Goal: Information Seeking & Learning: Learn about a topic

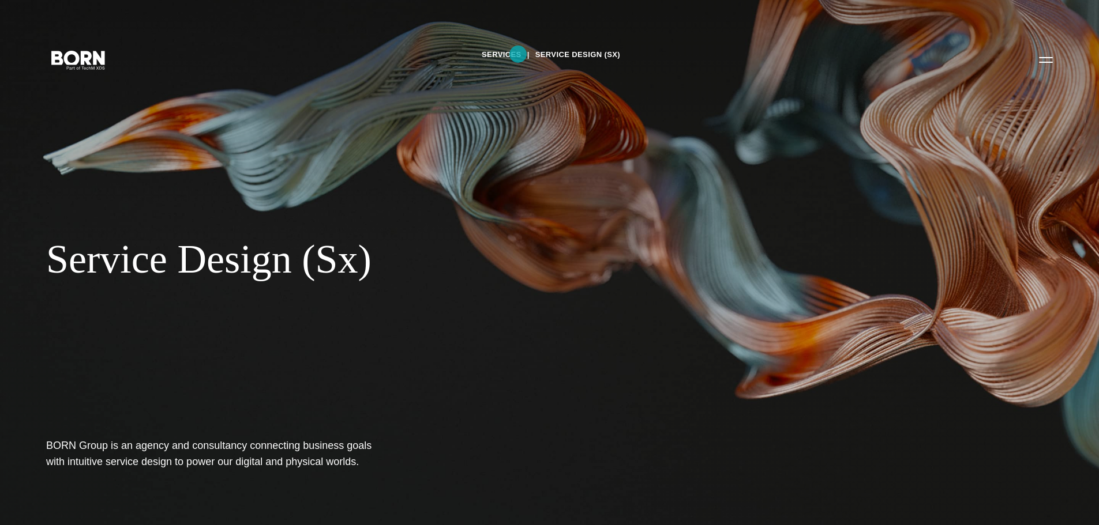
click at [518, 54] on link "Services" at bounding box center [502, 54] width 40 height 17
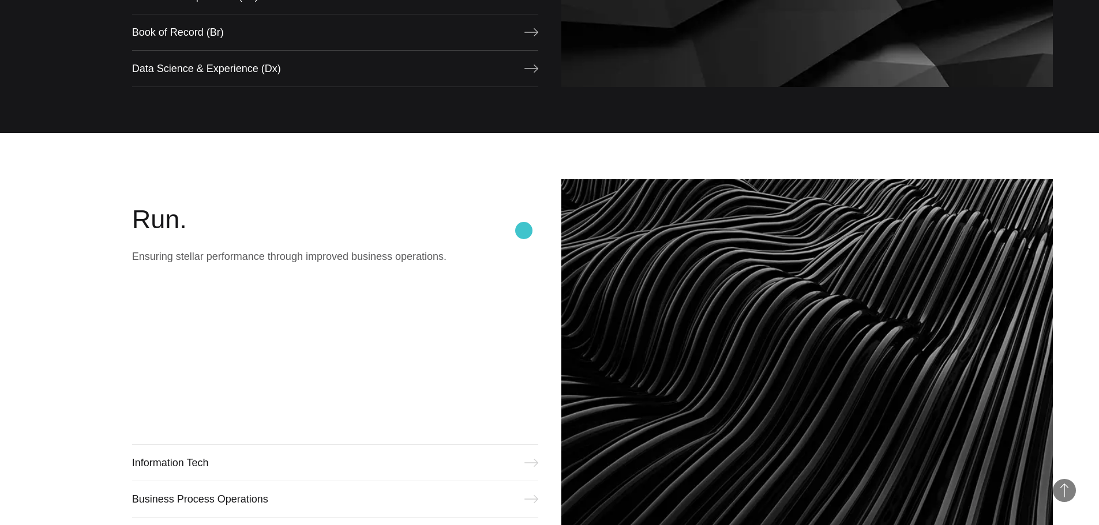
scroll to position [1557, 0]
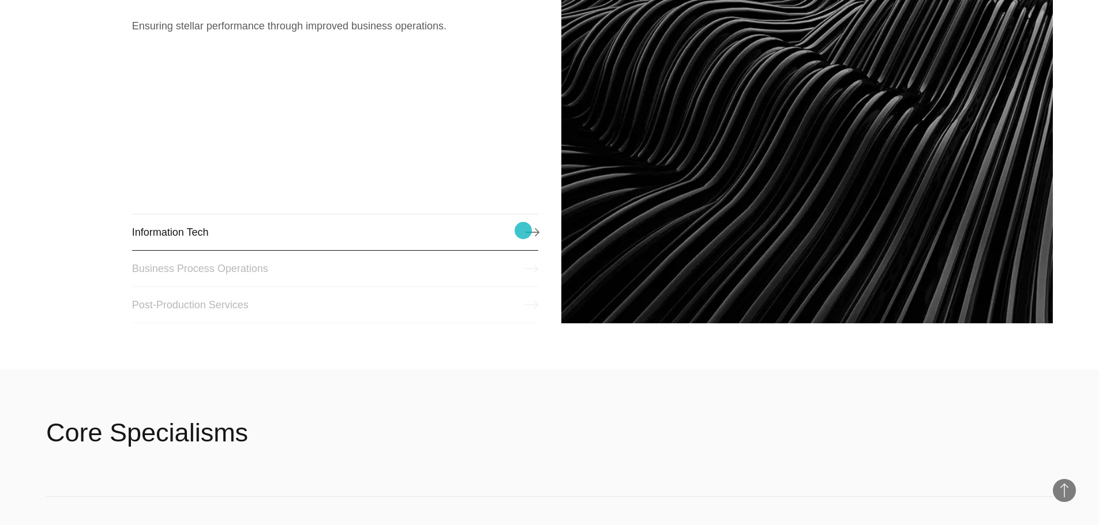
click at [523, 231] on link "Information Tech" at bounding box center [335, 232] width 406 height 37
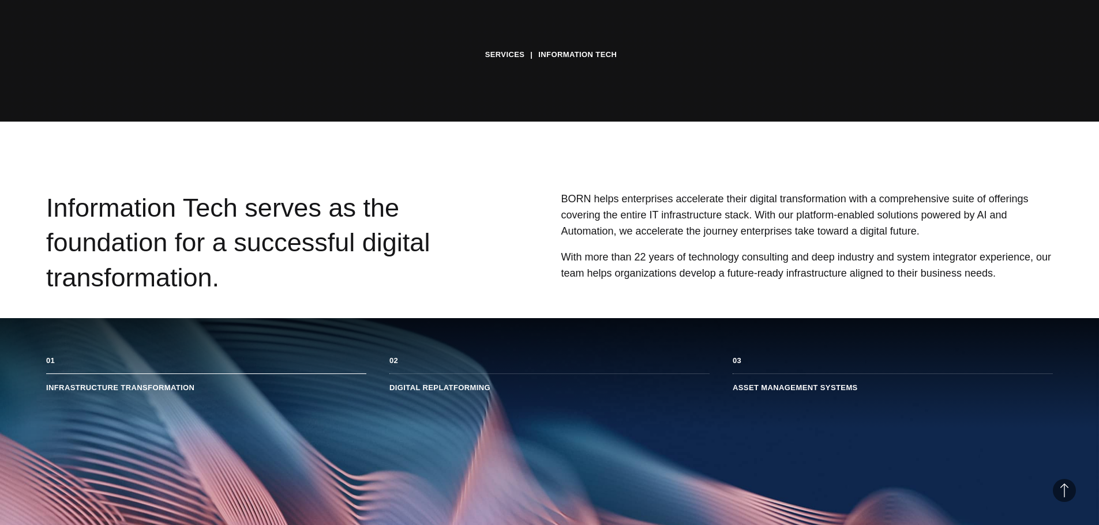
scroll to position [288, 0]
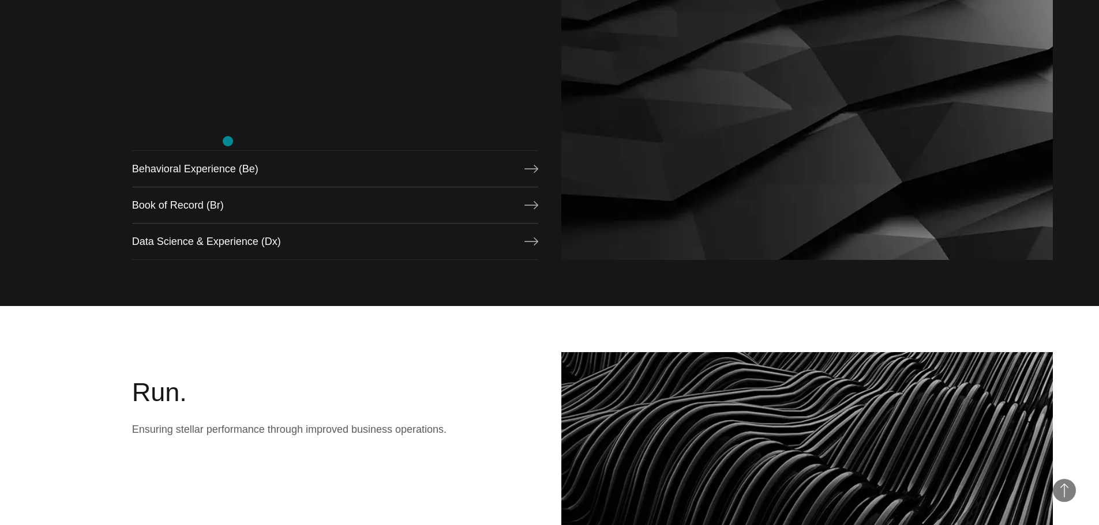
scroll to position [980, 0]
